Goal: Task Accomplishment & Management: Manage account settings

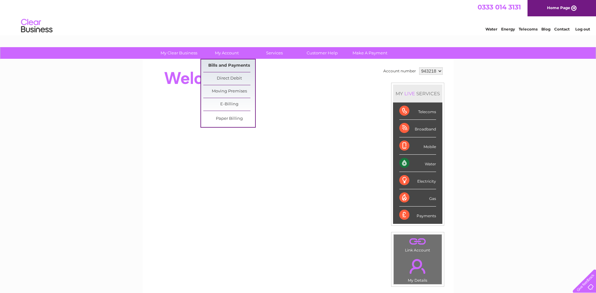
click at [217, 64] on link "Bills and Payments" at bounding box center [229, 65] width 52 height 13
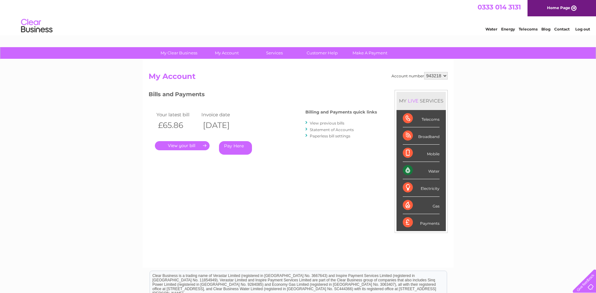
click at [187, 150] on link "." at bounding box center [182, 145] width 55 height 9
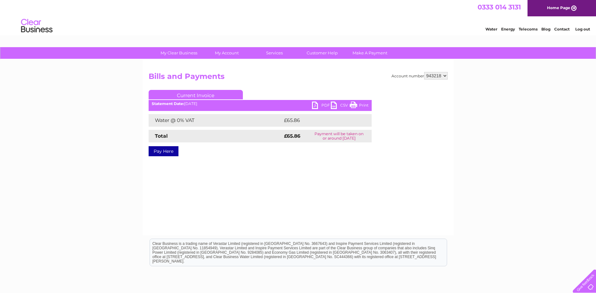
click at [318, 106] on link "PDF" at bounding box center [321, 106] width 19 height 9
